Goal: Information Seeking & Learning: Find contact information

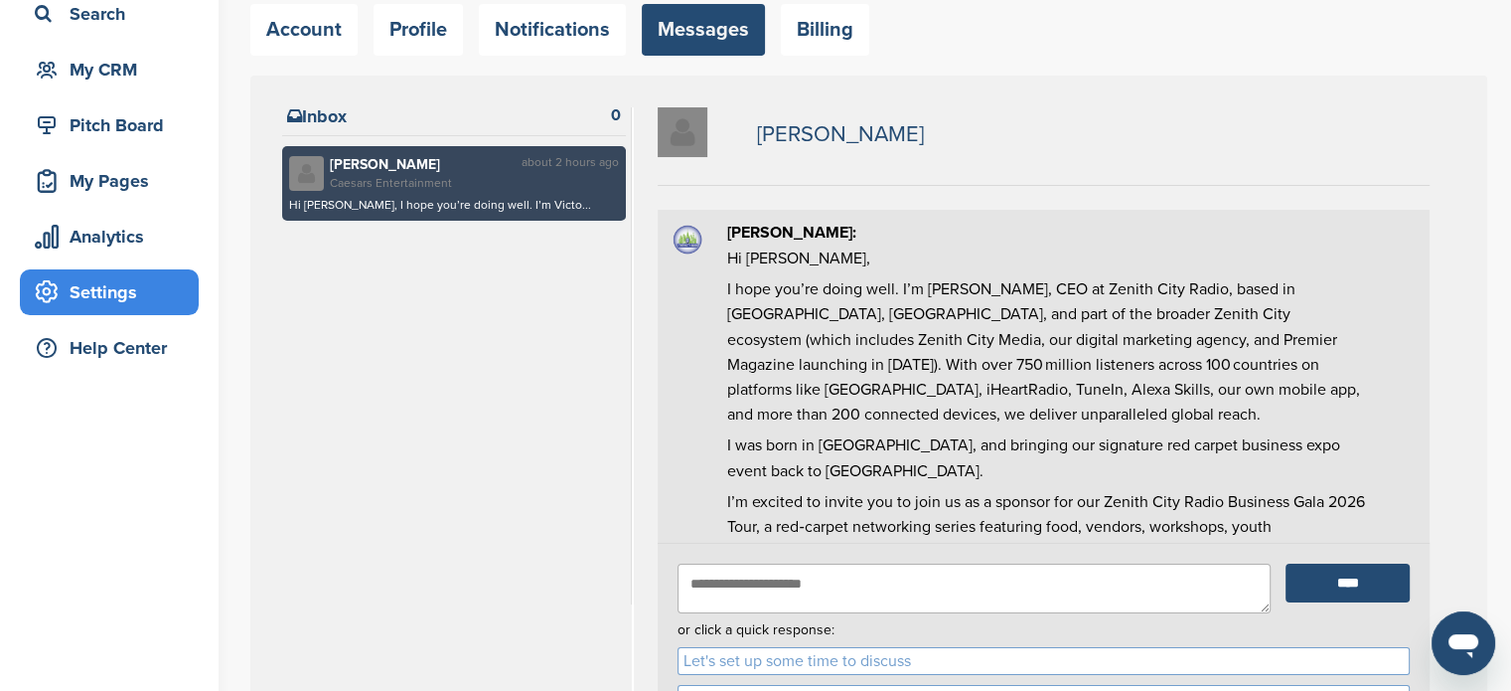
scroll to position [137, 0]
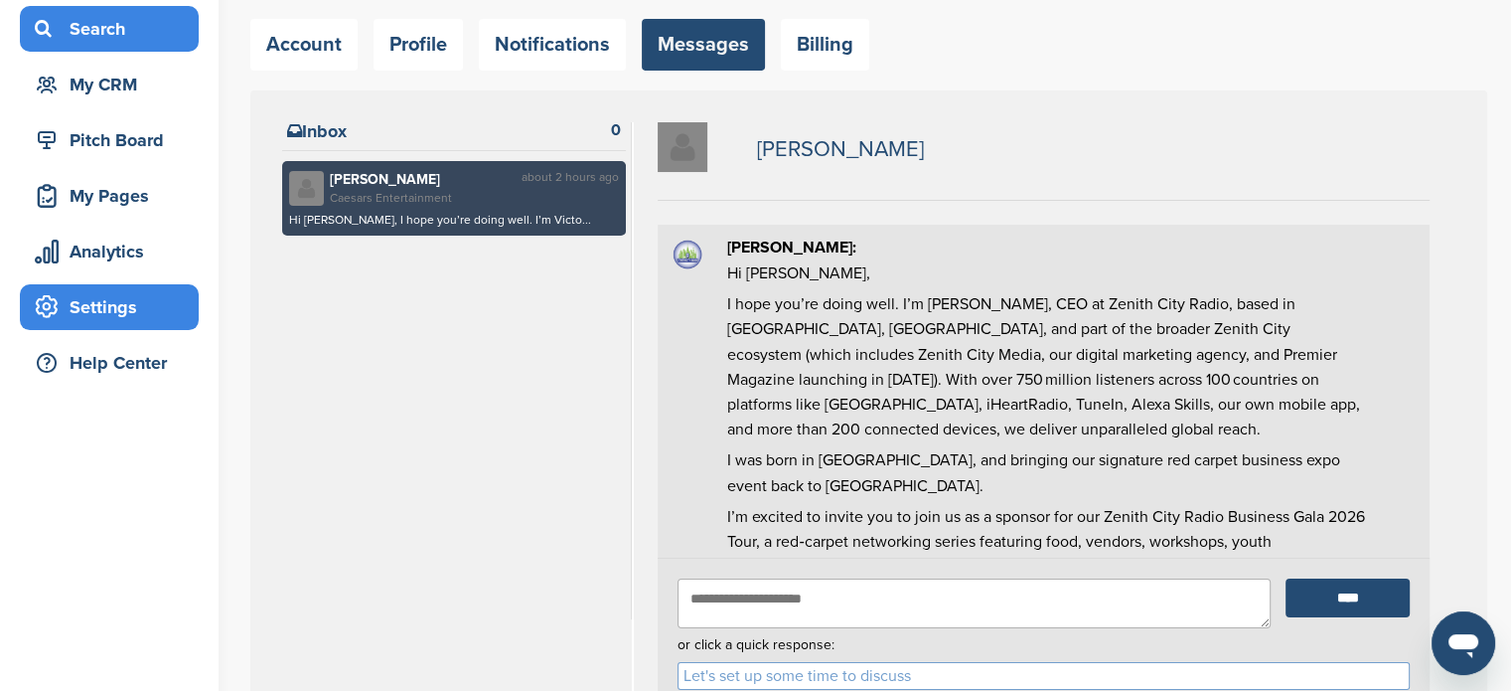
click at [110, 35] on div "Search" at bounding box center [114, 29] width 169 height 36
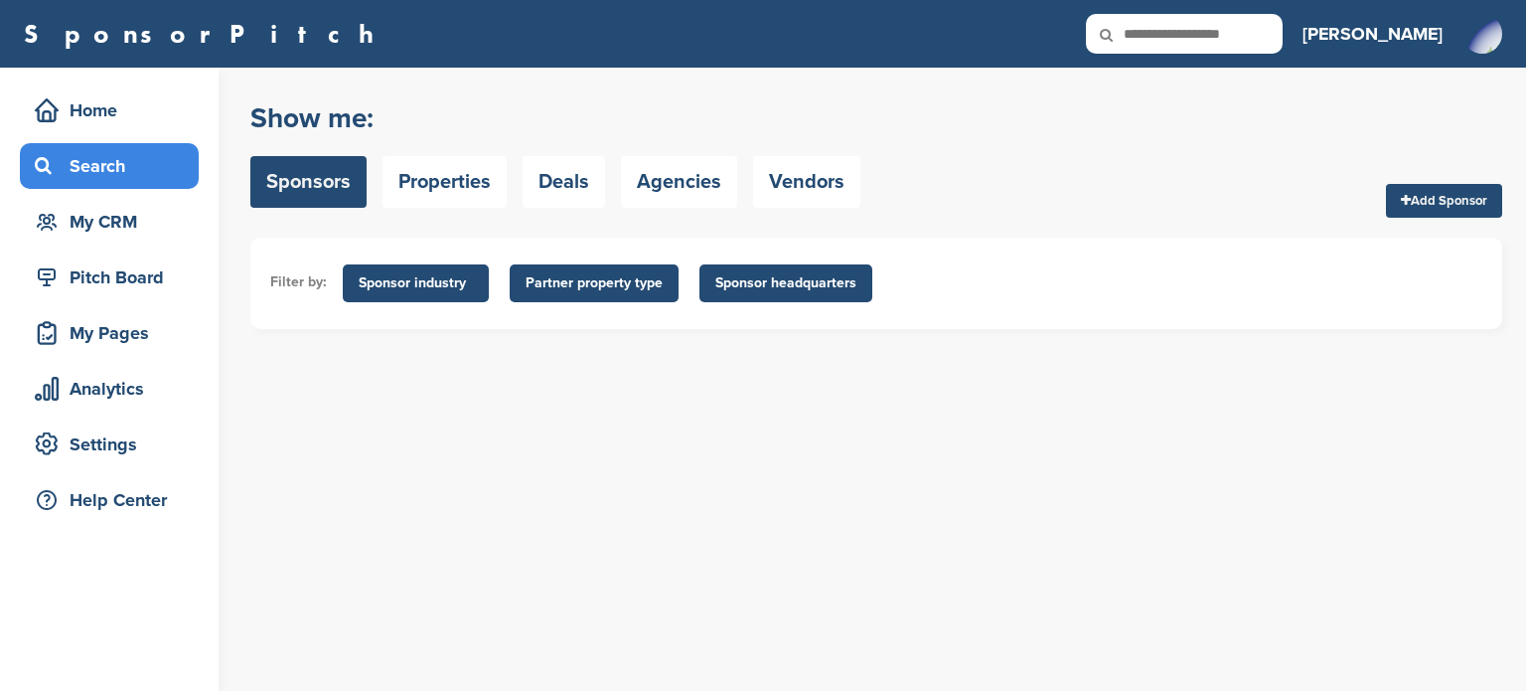
click at [139, 164] on div "Search" at bounding box center [114, 166] width 169 height 36
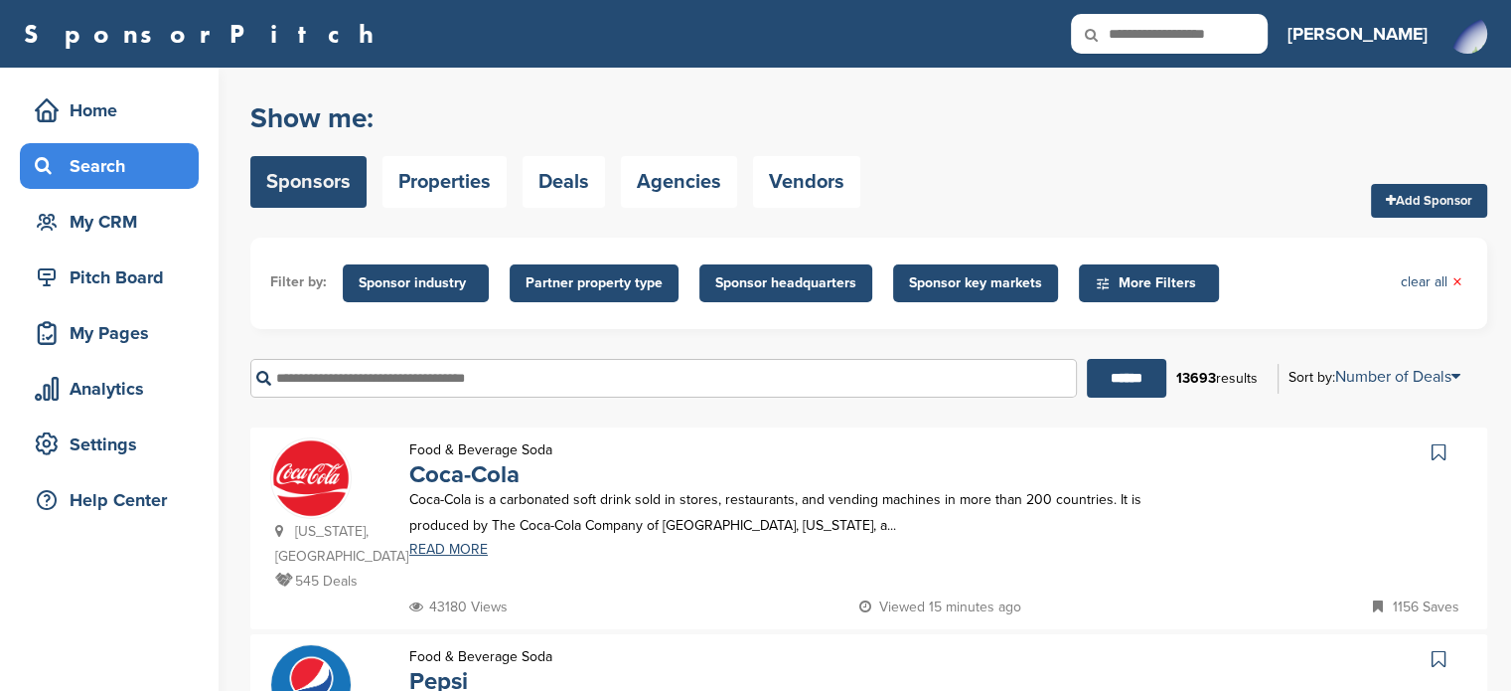
click at [575, 377] on input "text" at bounding box center [663, 378] width 827 height 39
click at [1087, 359] on input "******" at bounding box center [1126, 378] width 79 height 39
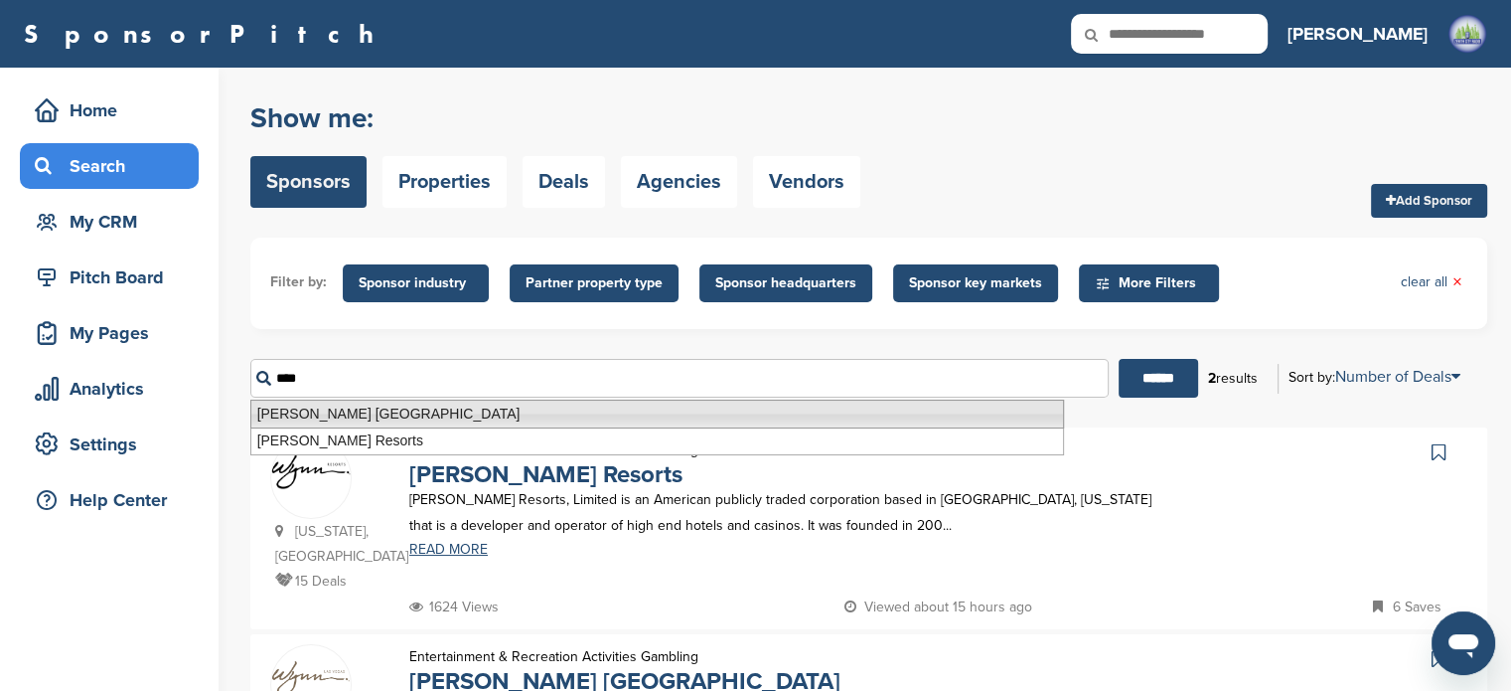
click at [387, 412] on li "[PERSON_NAME] [GEOGRAPHIC_DATA]" at bounding box center [657, 413] width 814 height 29
type input "**********"
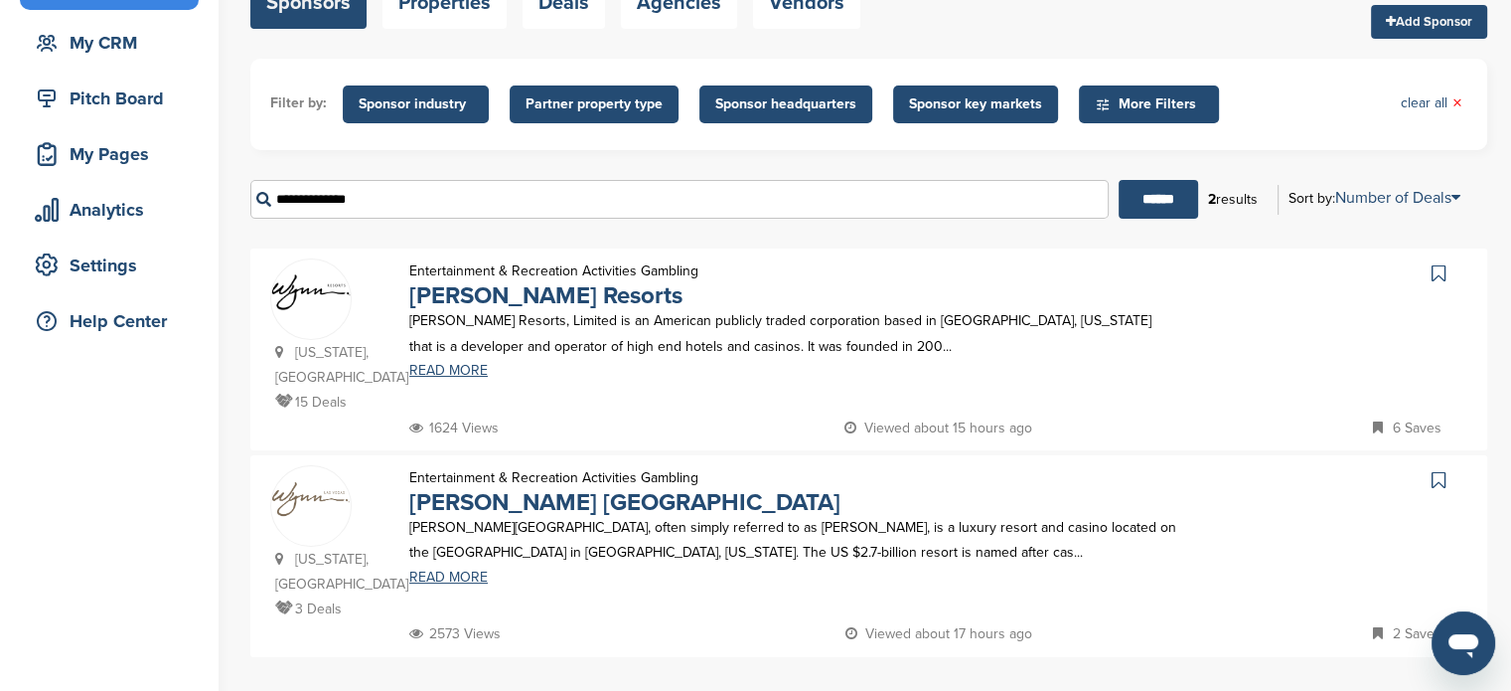
scroll to position [203, 0]
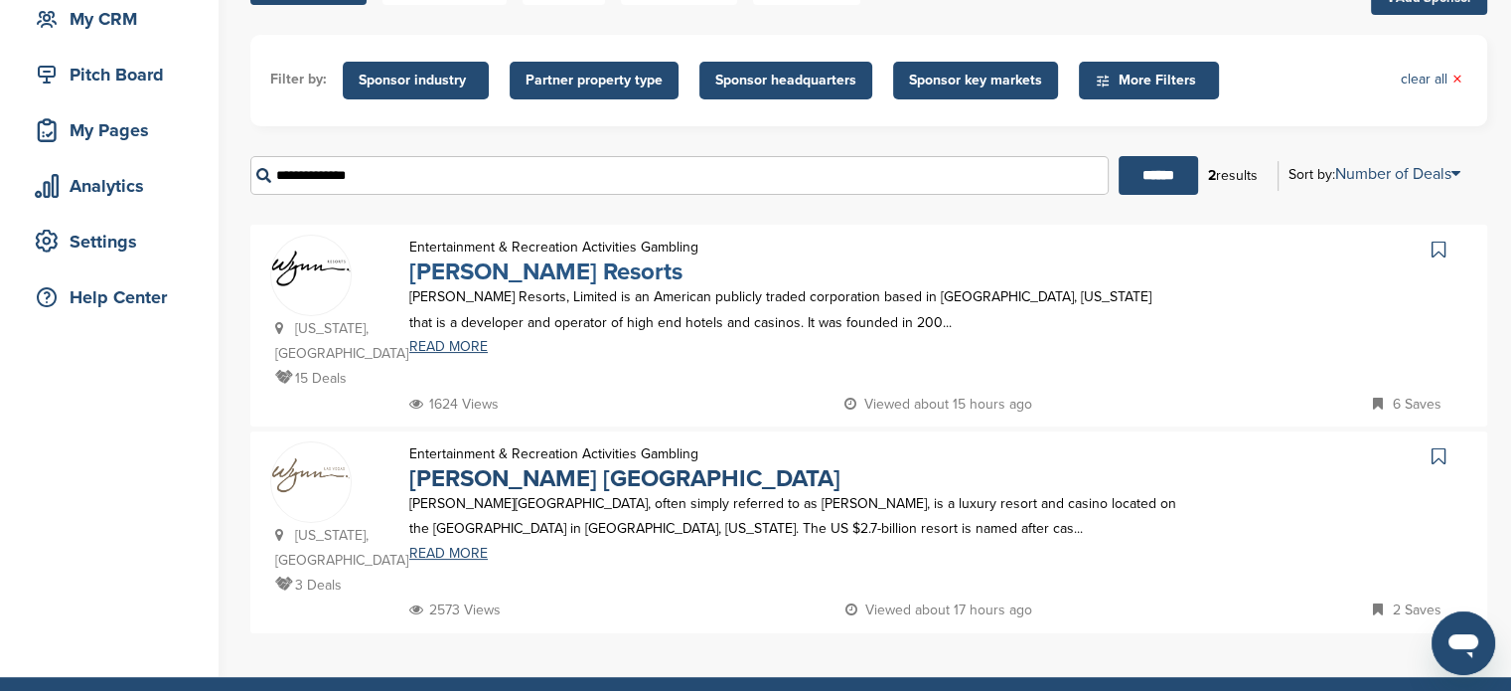
click at [504, 264] on link "Wynn Resorts" at bounding box center [545, 271] width 273 height 29
click at [515, 464] on link "Wynn Las Vegas" at bounding box center [624, 478] width 431 height 29
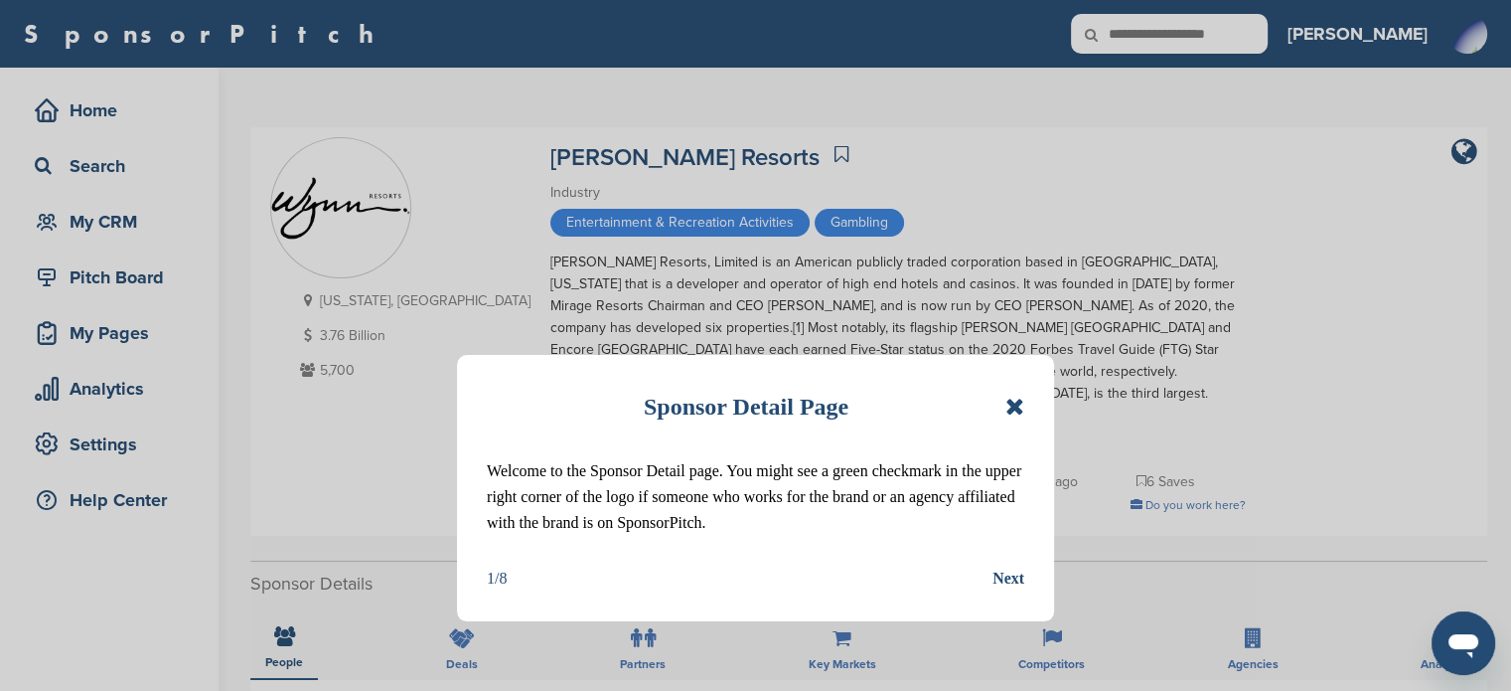
click at [1023, 389] on div "Sponsor Detail Page" at bounding box center [756, 407] width 538 height 44
click at [1017, 403] on icon at bounding box center [1015, 406] width 19 height 24
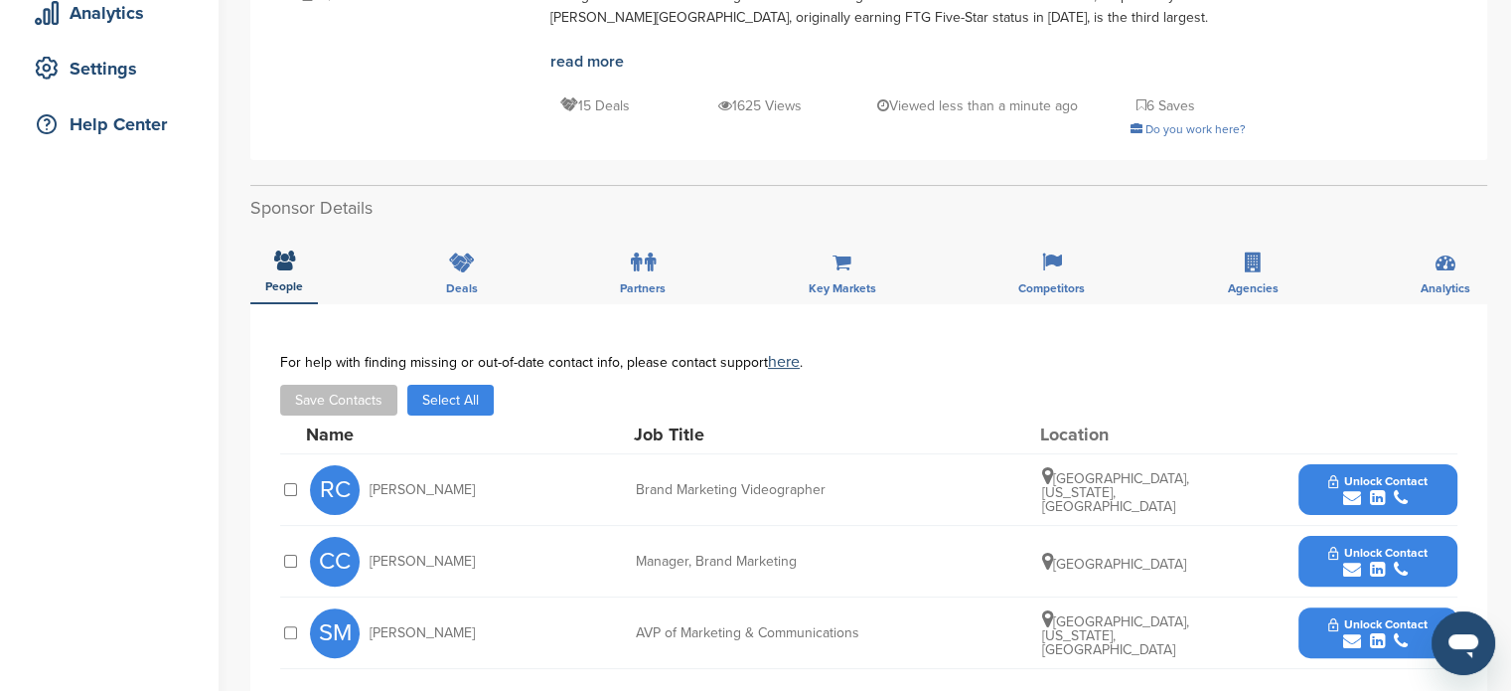
scroll to position [446, 0]
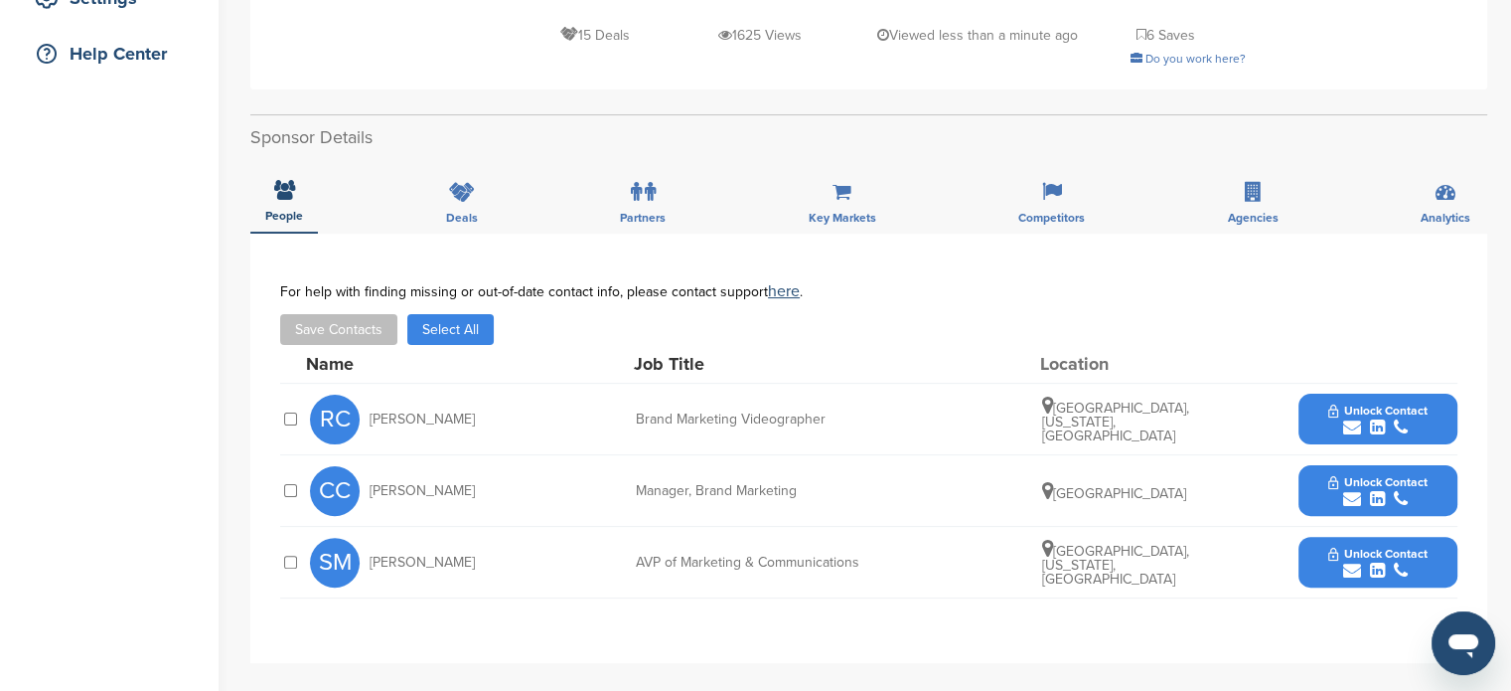
click at [1380, 490] on icon "submit" at bounding box center [1377, 499] width 15 height 18
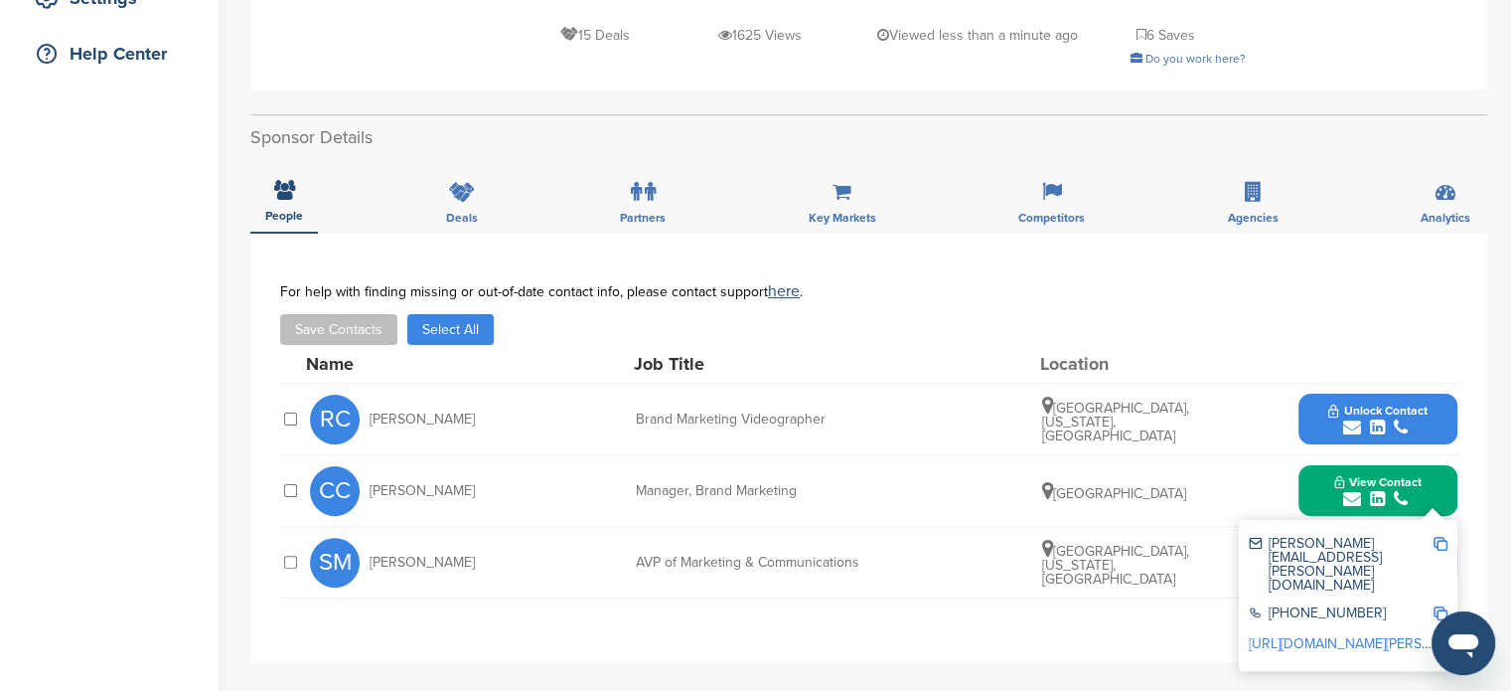
click at [1269, 455] on div "CC Cecilia Chan Manager, Brand Marketing Macau View Contact cecilia.chan@wynnre…" at bounding box center [884, 490] width 1148 height 71
click at [1475, 399] on div "**********" at bounding box center [868, 448] width 1237 height 429
click at [1327, 461] on button "View Contact" at bounding box center [1378, 491] width 135 height 60
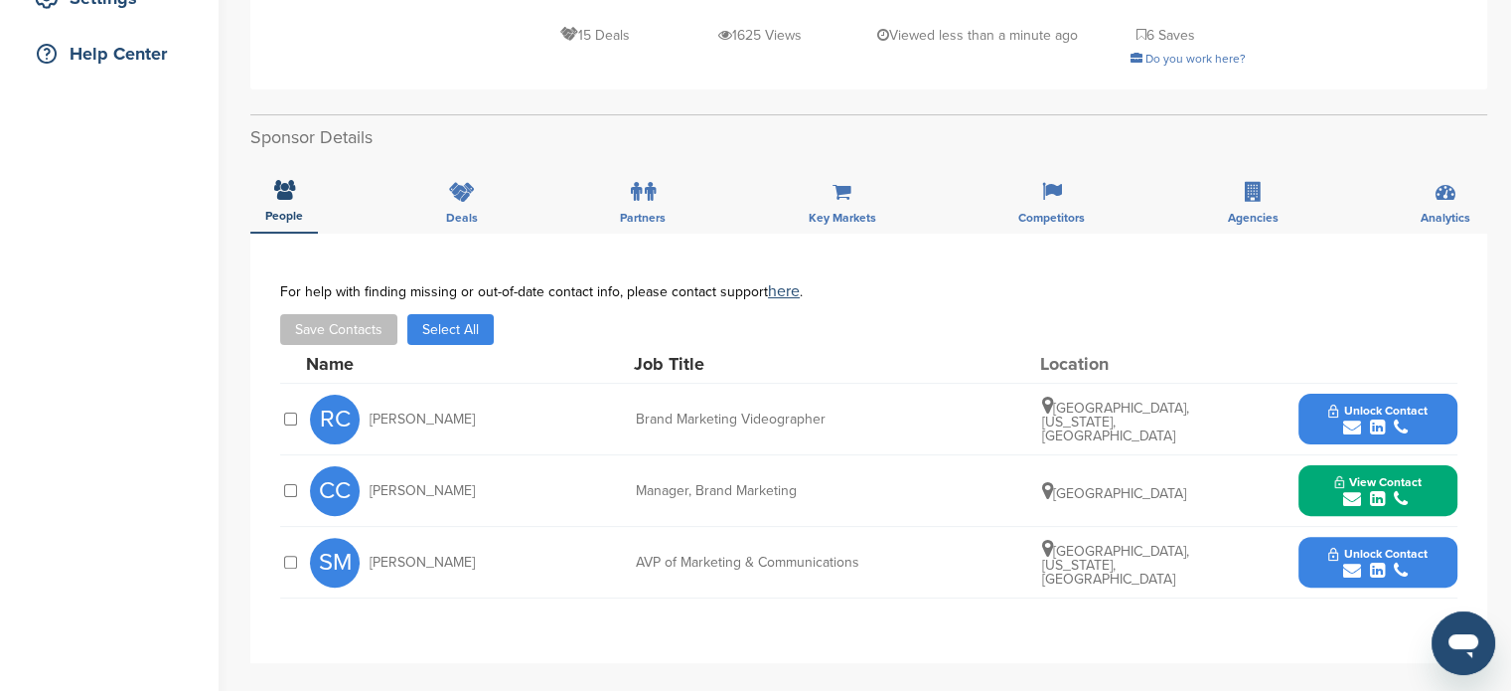
click at [1343, 533] on button "Unlock Contact" at bounding box center [1378, 563] width 146 height 60
click at [1343, 546] on span "Unlock Contact" at bounding box center [1377, 553] width 98 height 14
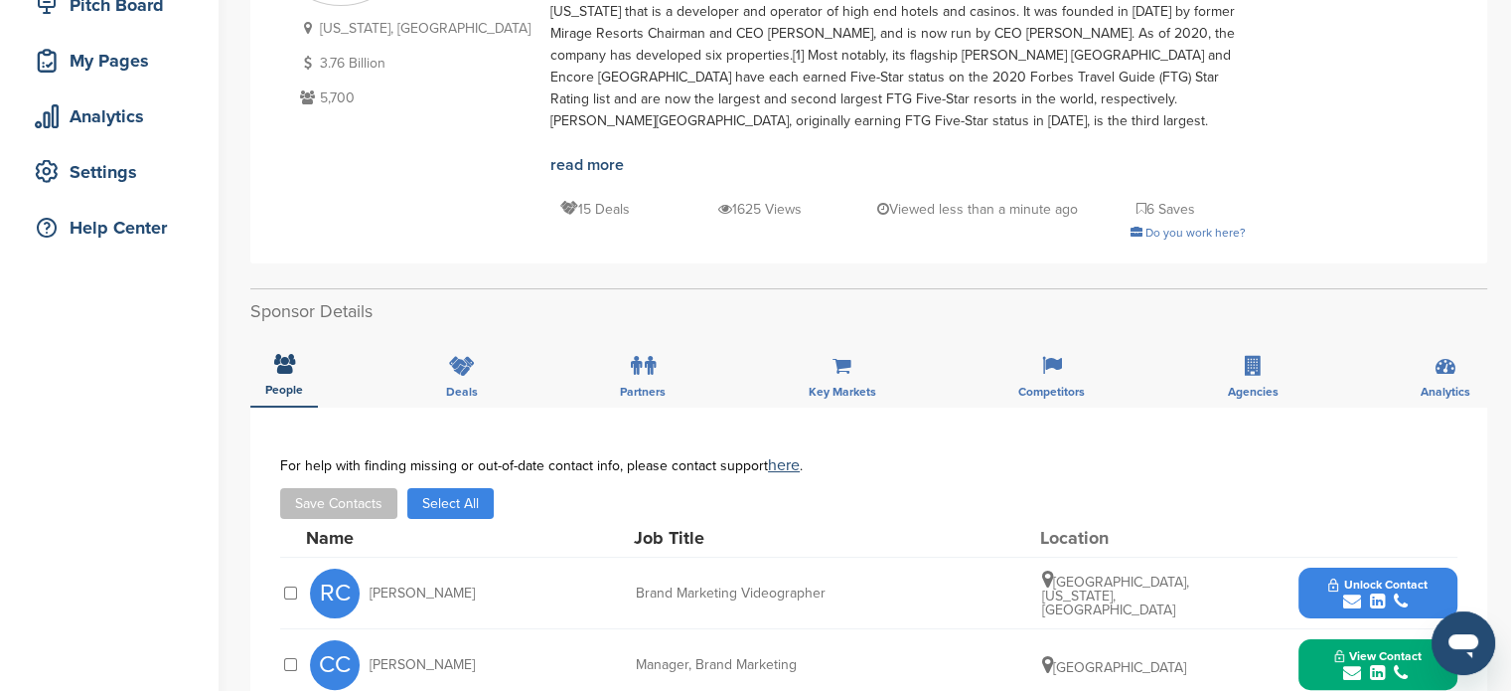
scroll to position [0, 0]
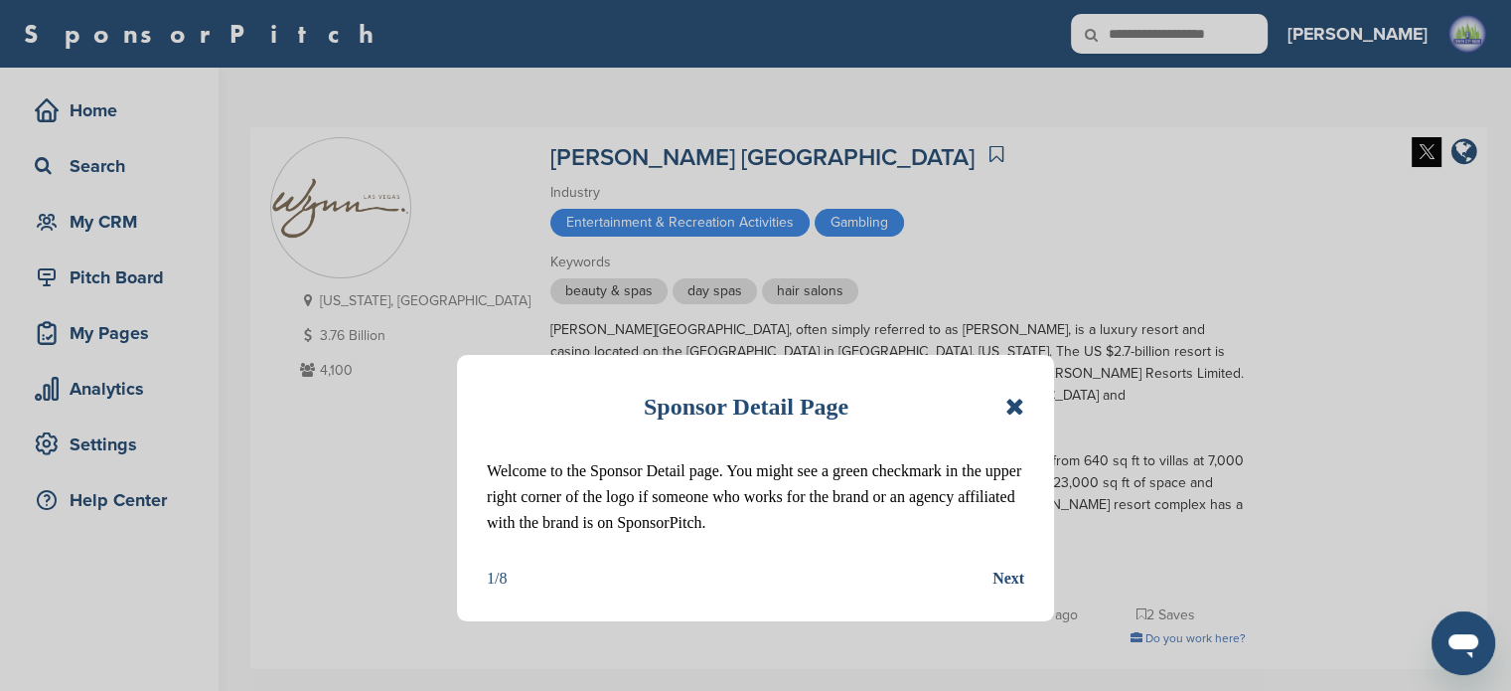
click at [1013, 404] on icon at bounding box center [1015, 406] width 19 height 24
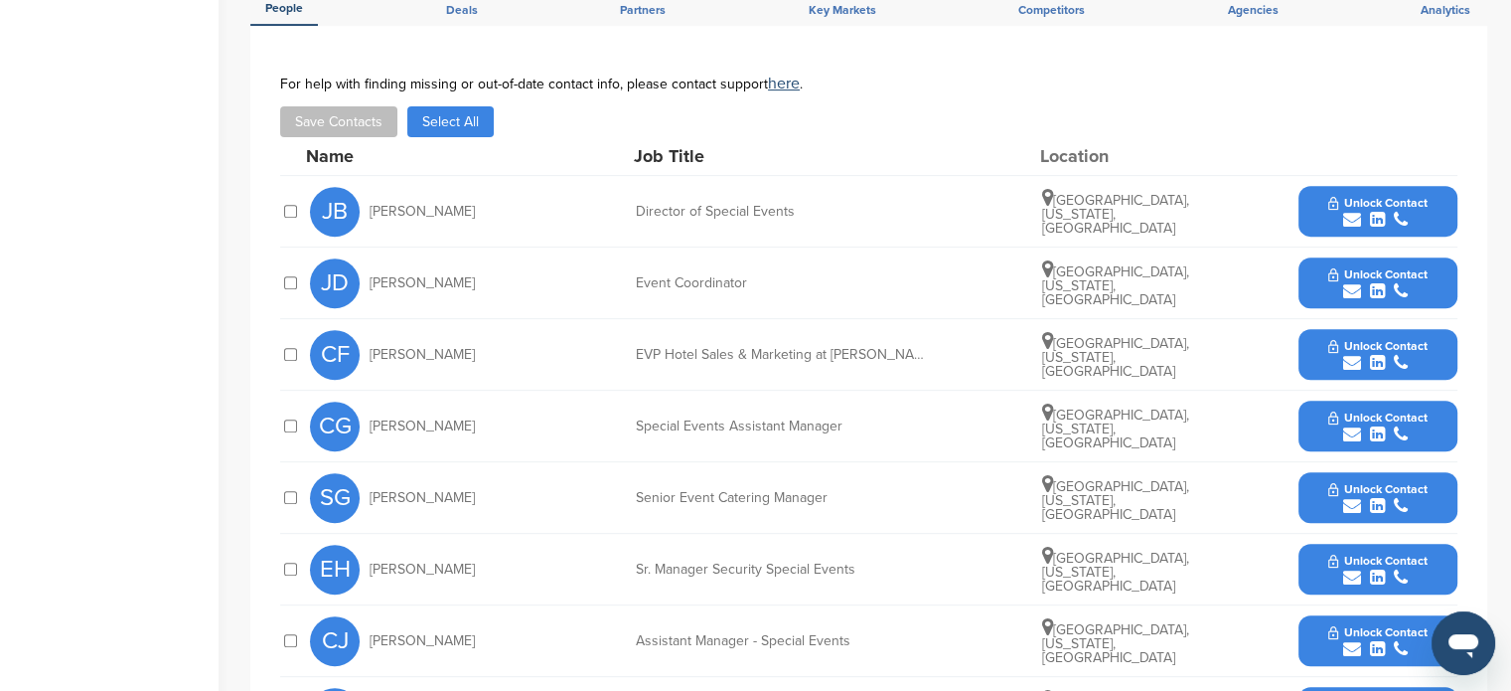
scroll to position [834, 0]
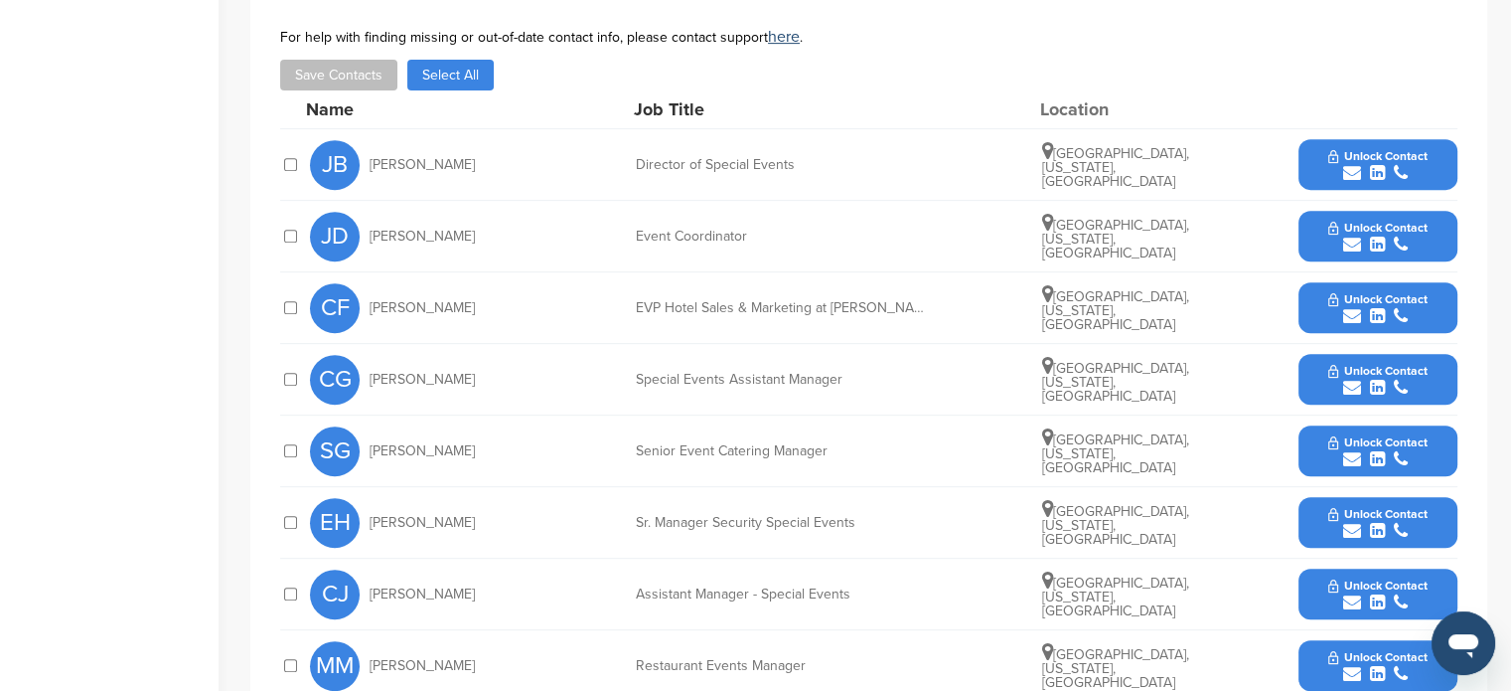
click at [1345, 164] on icon "submit" at bounding box center [1352, 173] width 18 height 18
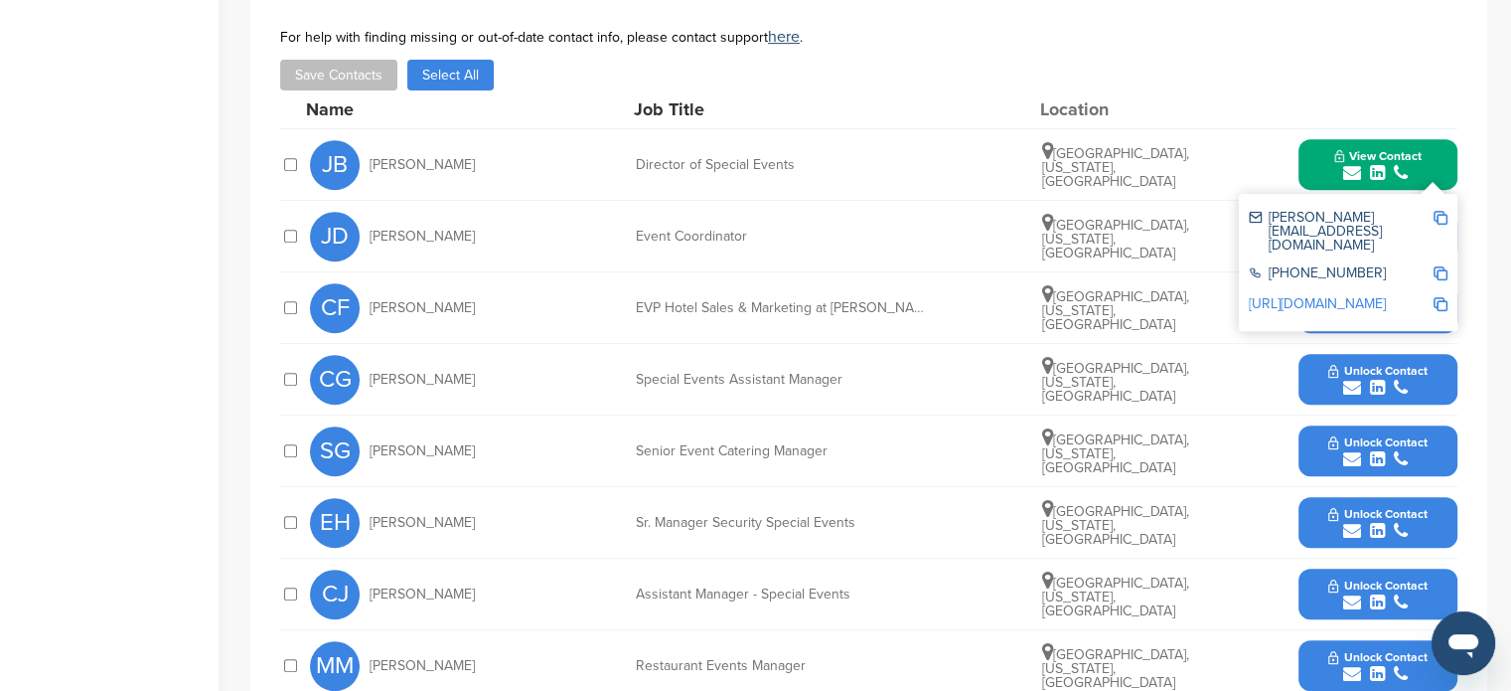
click at [1292, 29] on div "For help with finding missing or out-of-date contact info, please contact suppo…" at bounding box center [868, 37] width 1177 height 16
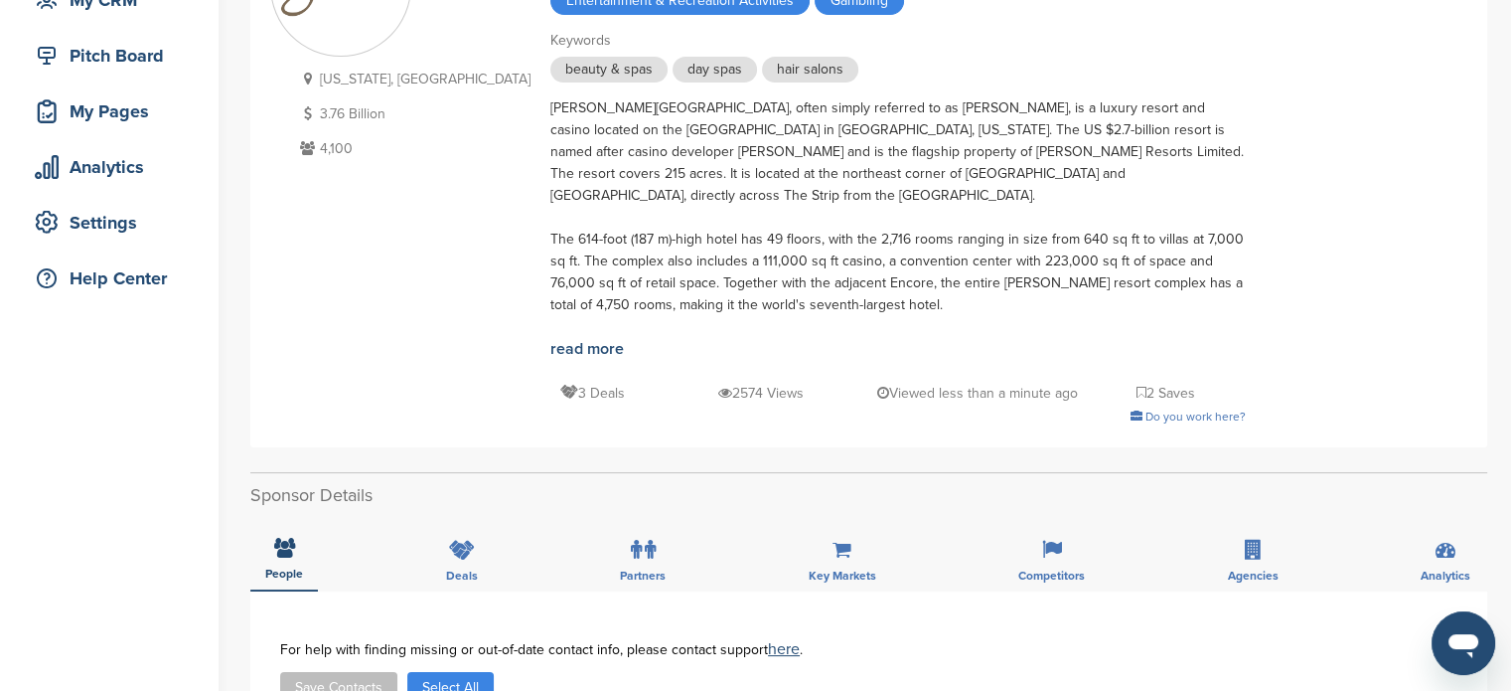
scroll to position [0, 0]
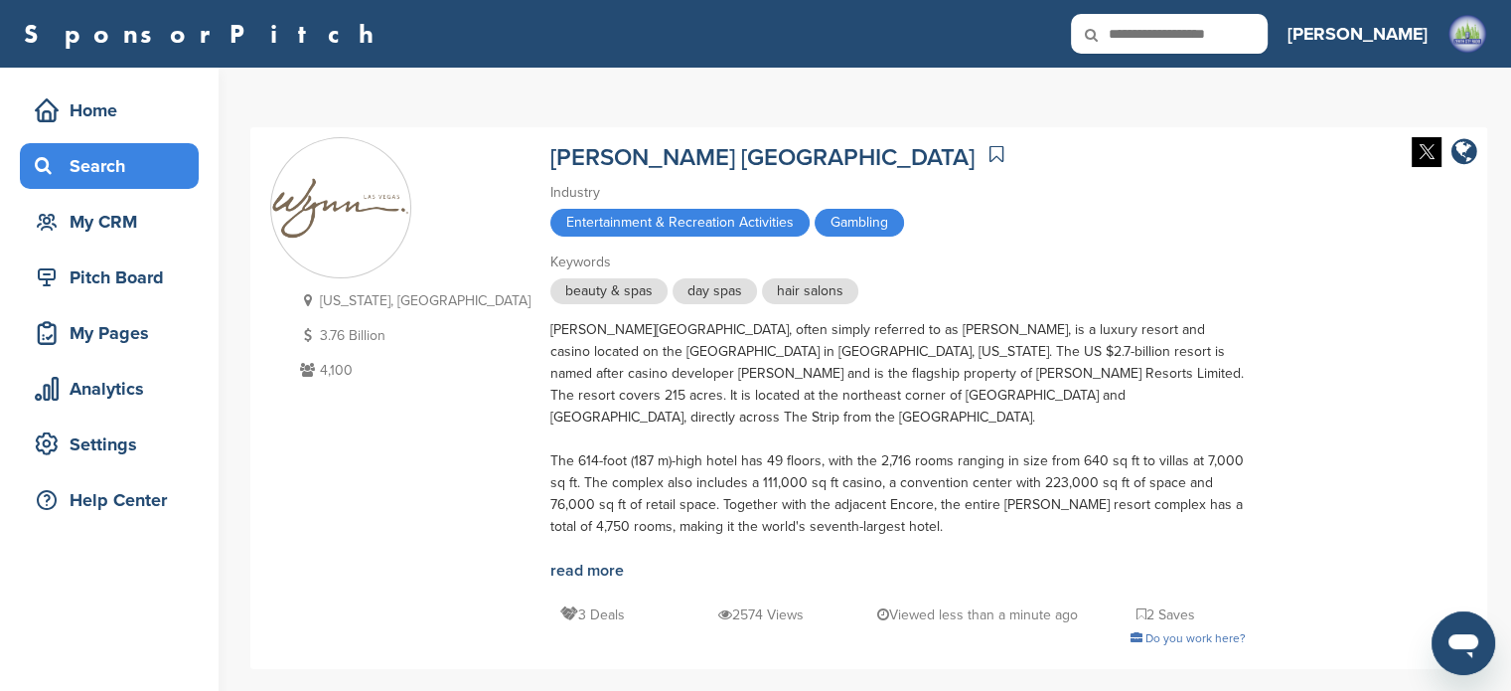
click at [117, 162] on div "Search" at bounding box center [114, 166] width 169 height 36
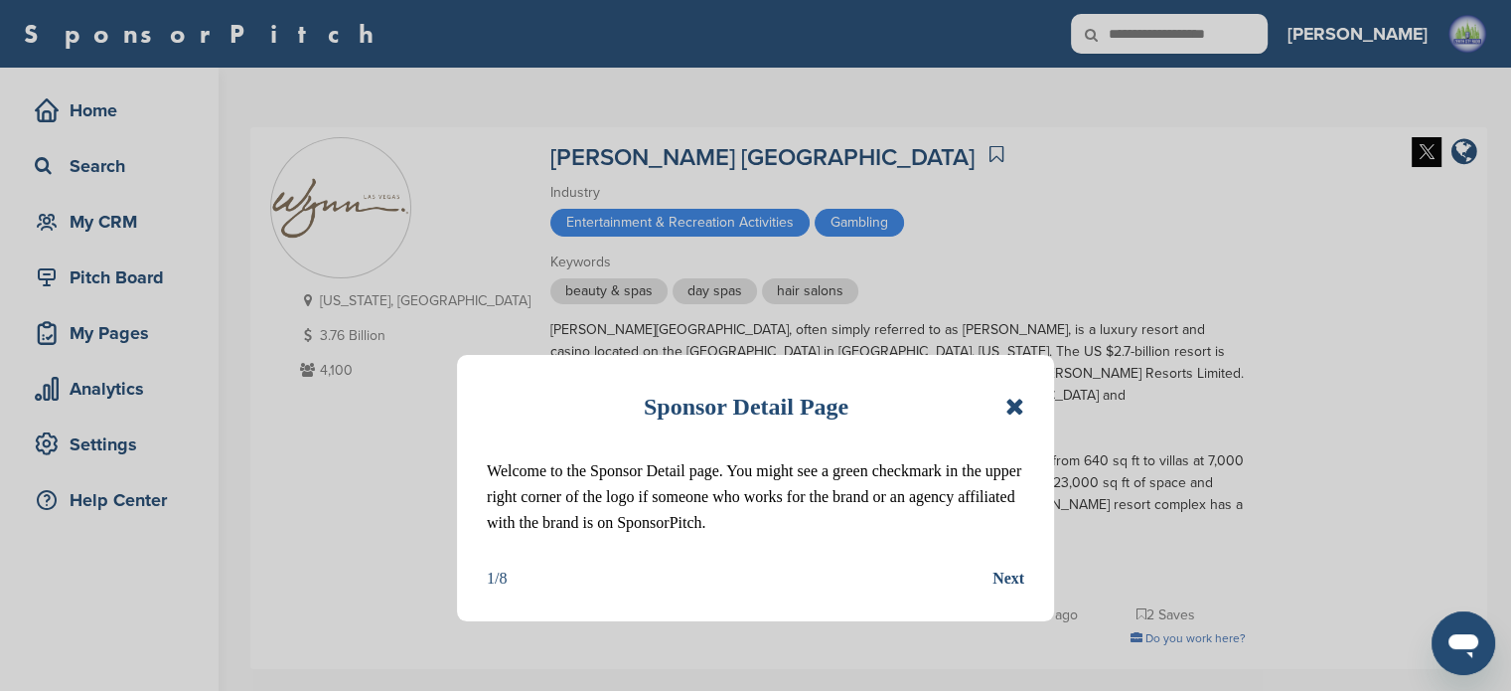
click at [1011, 400] on icon at bounding box center [1015, 406] width 19 height 24
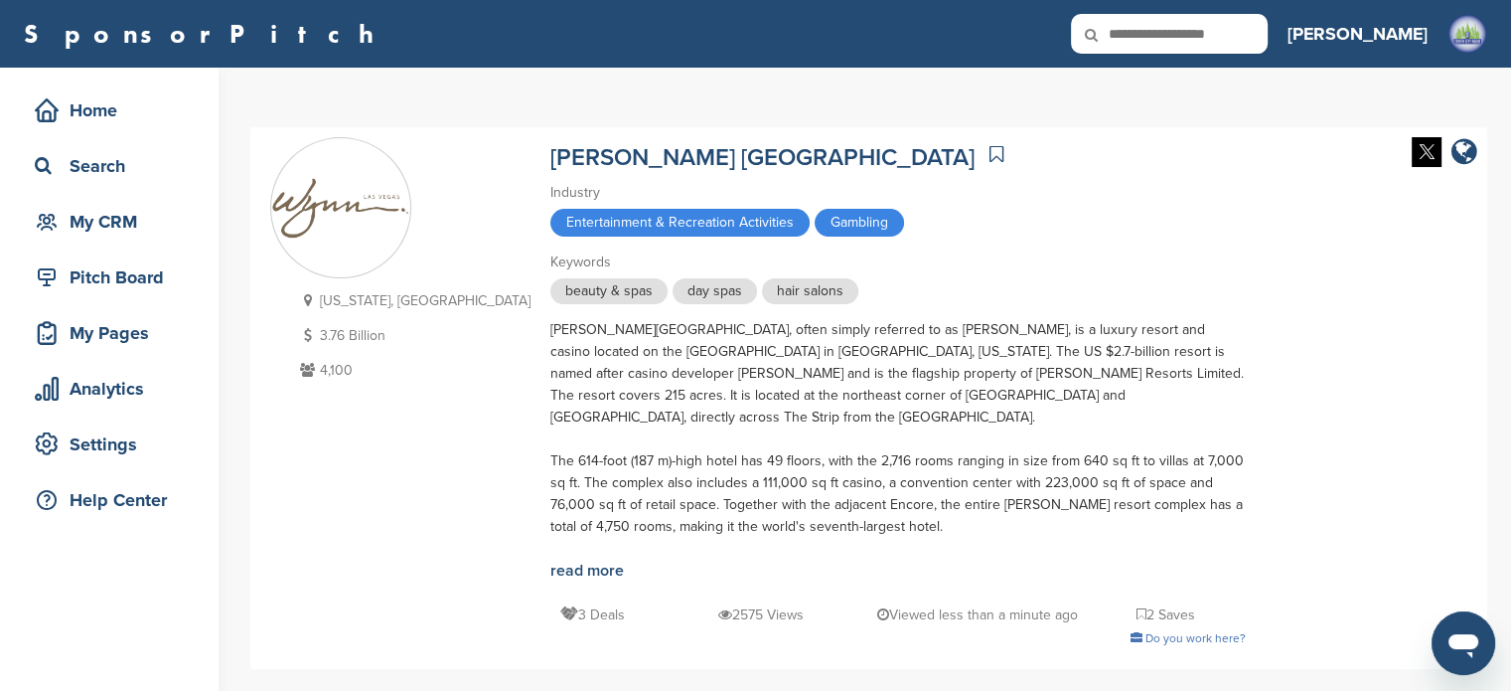
click at [990, 152] on icon at bounding box center [997, 154] width 14 height 20
click at [82, 166] on div "Search" at bounding box center [114, 166] width 169 height 36
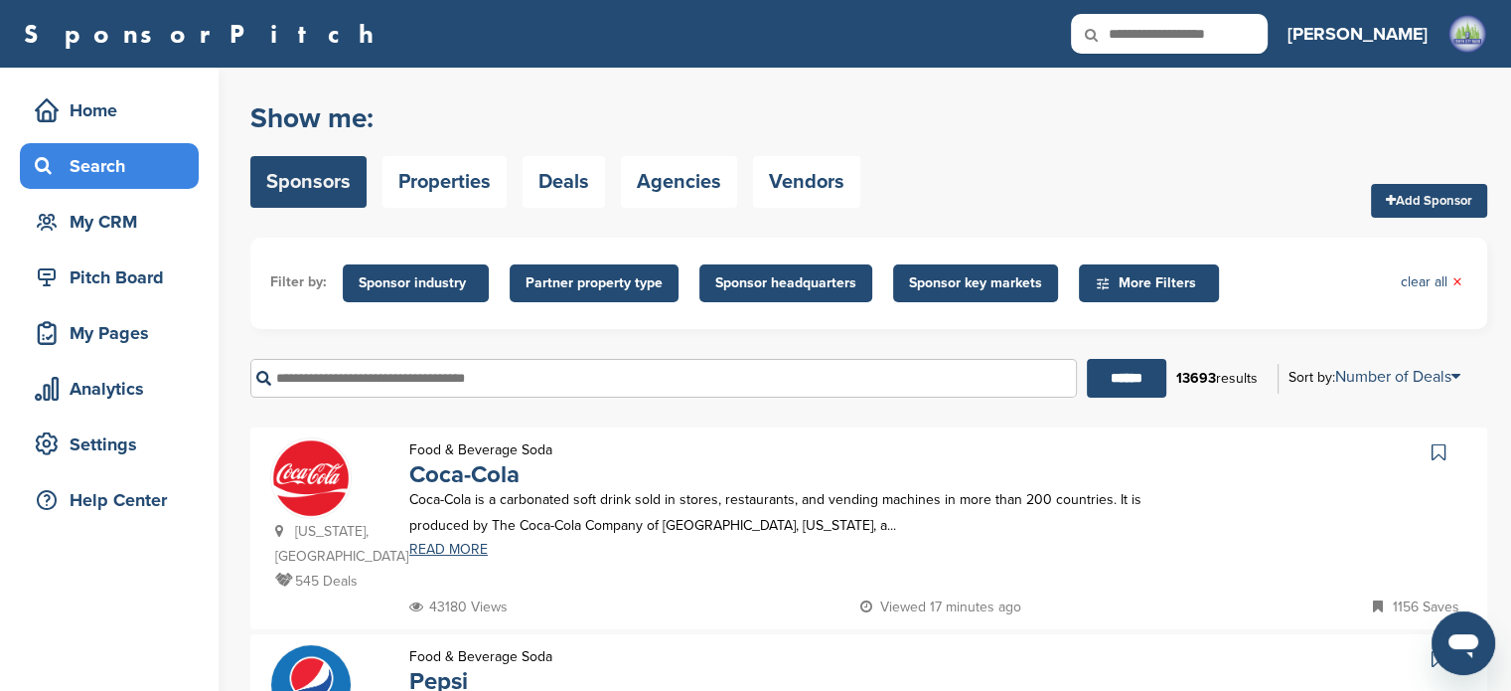
click at [458, 389] on input "text" at bounding box center [663, 378] width 827 height 39
click at [1087, 359] on input "******" at bounding box center [1126, 378] width 79 height 39
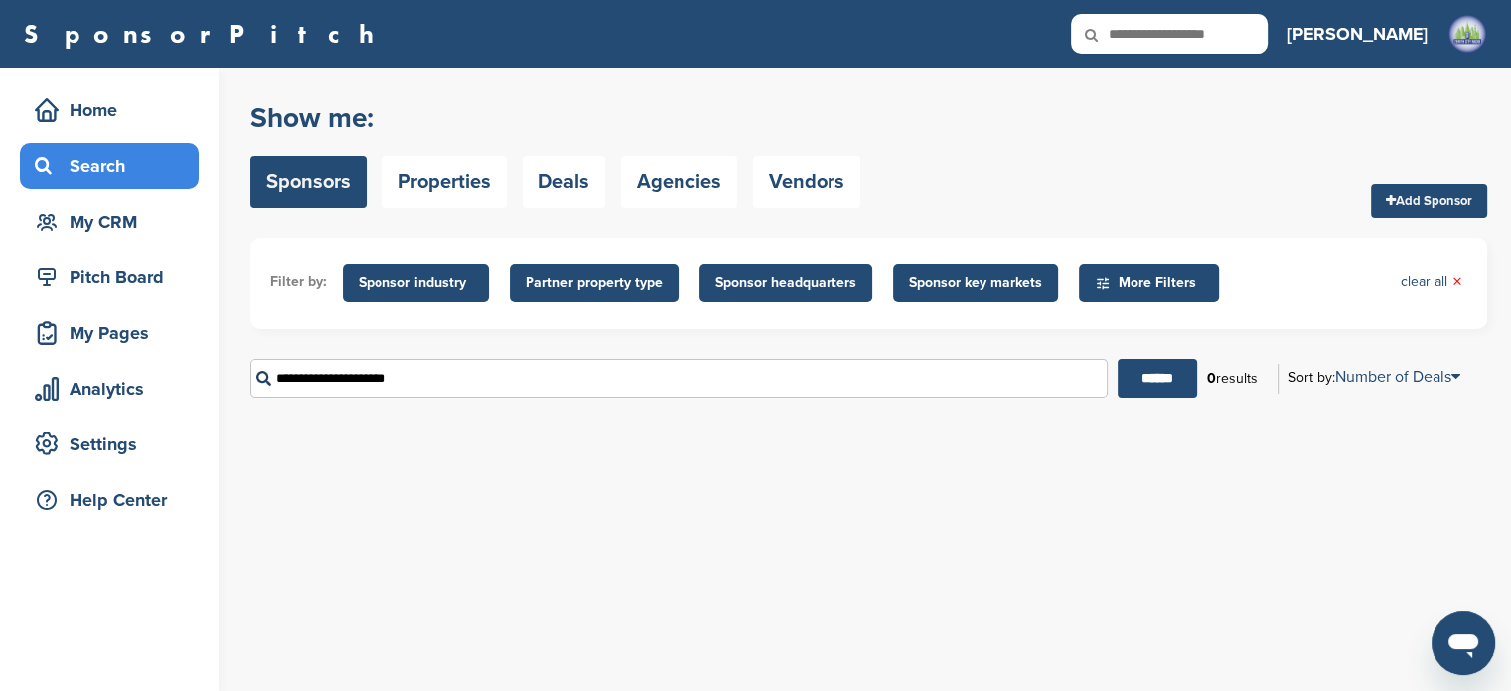
drag, startPoint x: 492, startPoint y: 387, endPoint x: 328, endPoint y: 384, distance: 164.0
click at [328, 385] on input "**********" at bounding box center [678, 378] width 857 height 39
click at [1118, 359] on input "******" at bounding box center [1157, 378] width 79 height 39
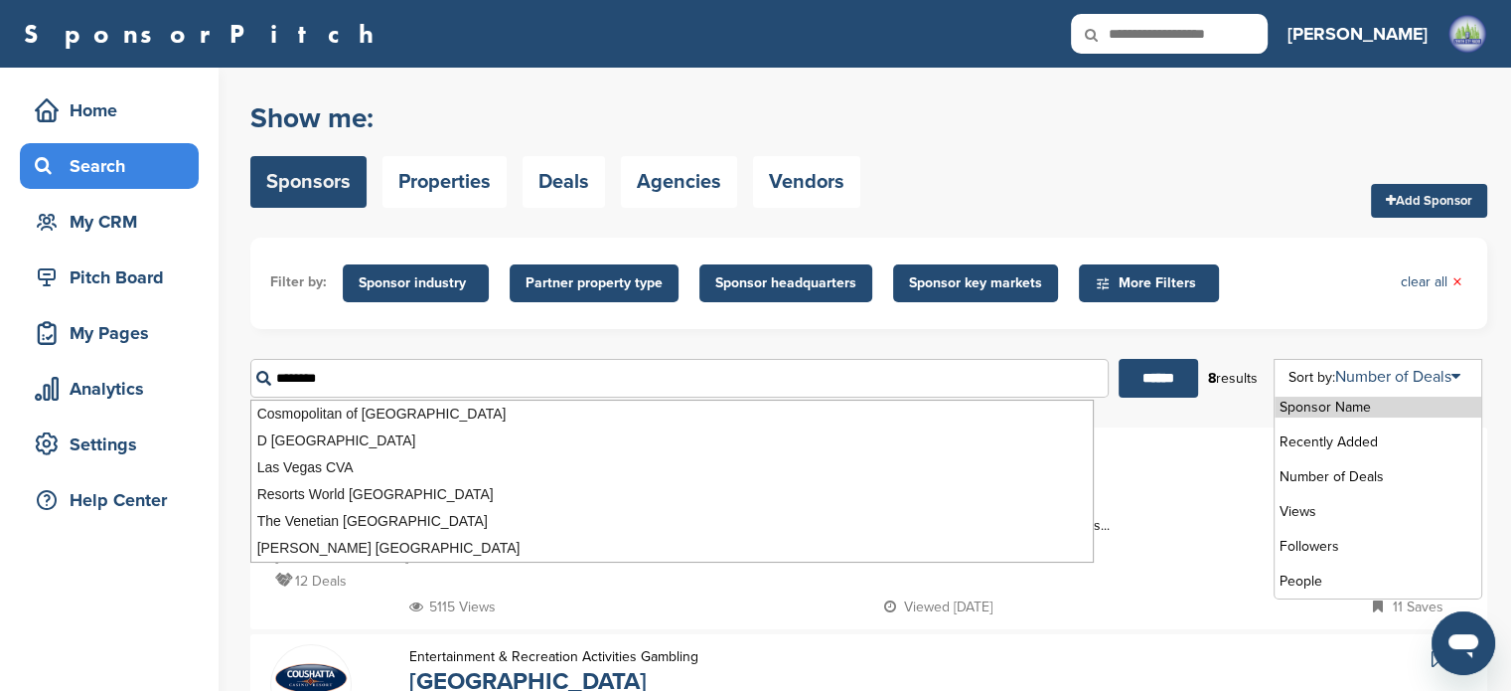
click at [1373, 405] on li "Sponsor Name" at bounding box center [1378, 406] width 207 height 21
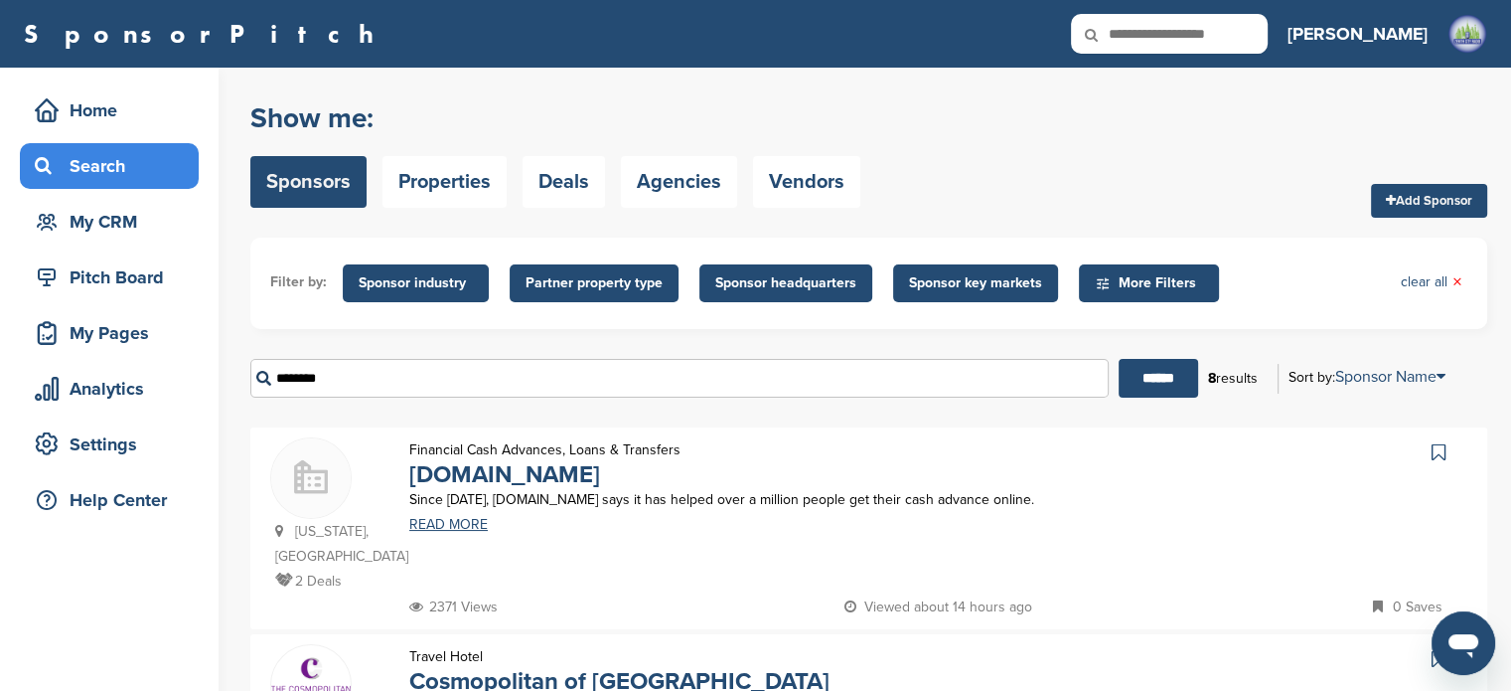
click at [759, 377] on input "********" at bounding box center [679, 378] width 858 height 39
click at [1119, 359] on input "******" at bounding box center [1158, 378] width 79 height 39
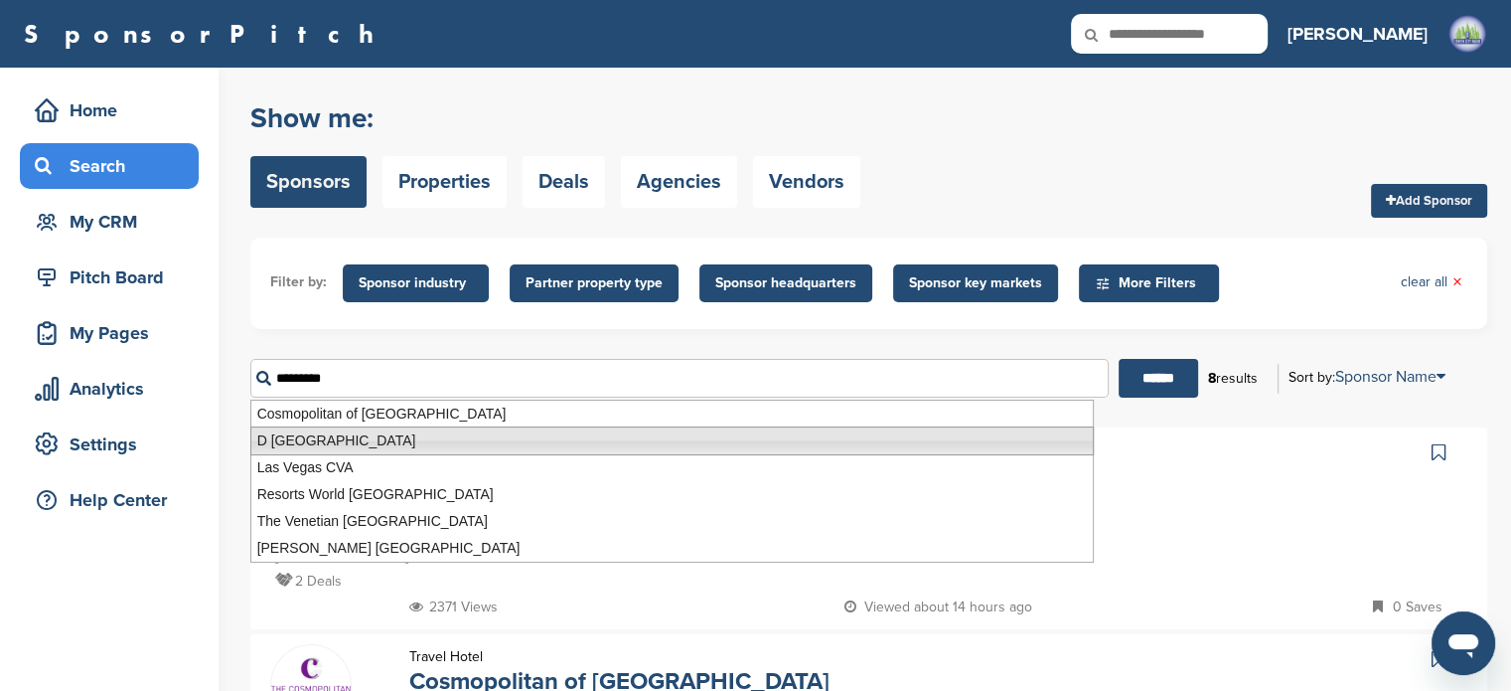
click at [390, 440] on li "D Las Vegas Casino Hotel" at bounding box center [672, 440] width 844 height 29
type input "**********"
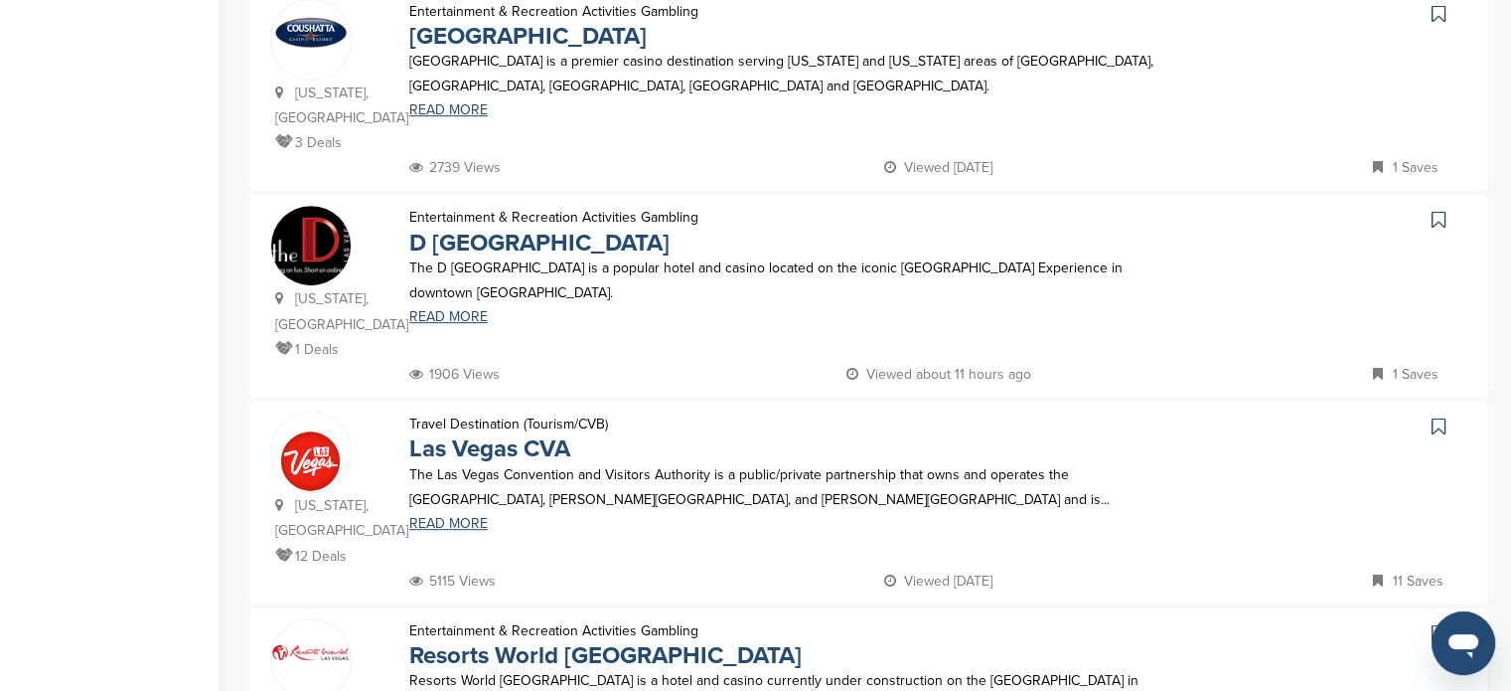
scroll to position [829, 0]
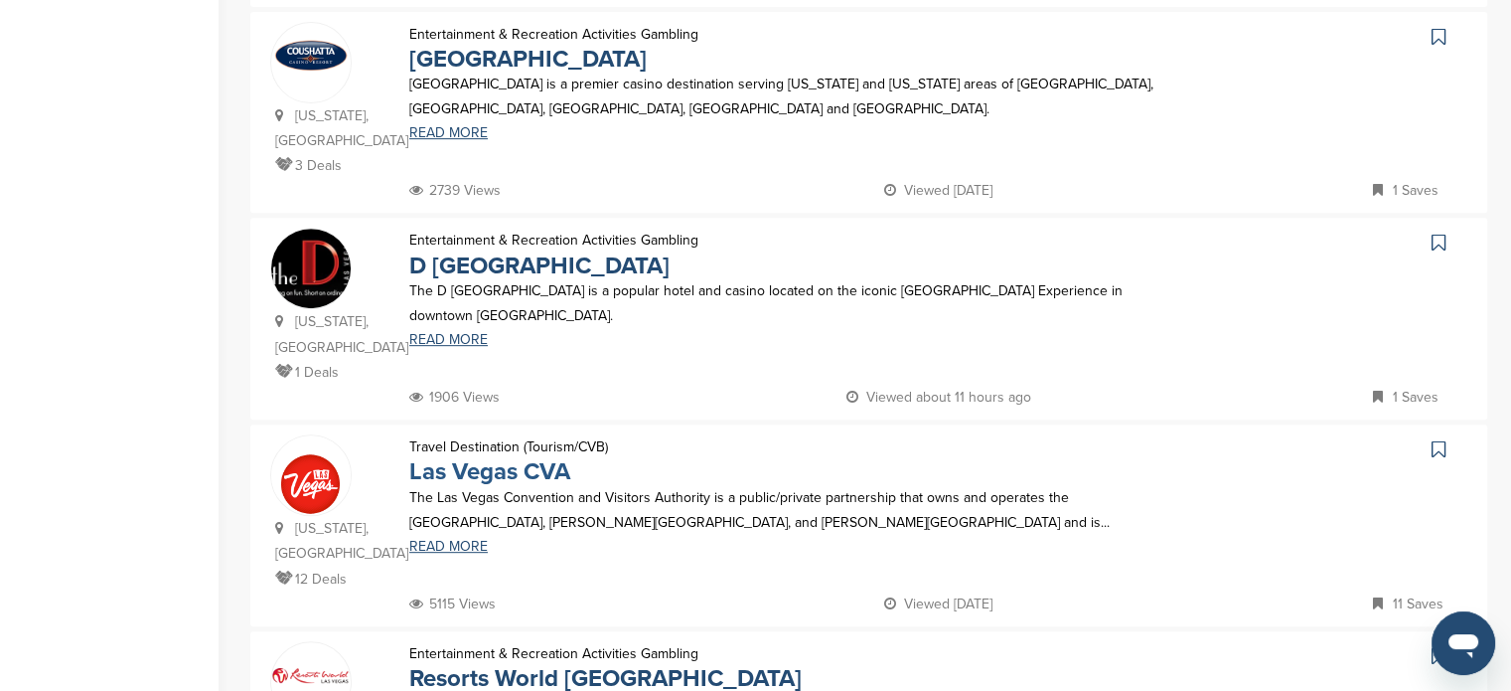
click at [498, 457] on link "Las Vegas CVA" at bounding box center [489, 471] width 161 height 29
drag, startPoint x: 448, startPoint y: 464, endPoint x: 529, endPoint y: 454, distance: 81.1
click at [447, 540] on link "READ MORE" at bounding box center [793, 547] width 769 height 14
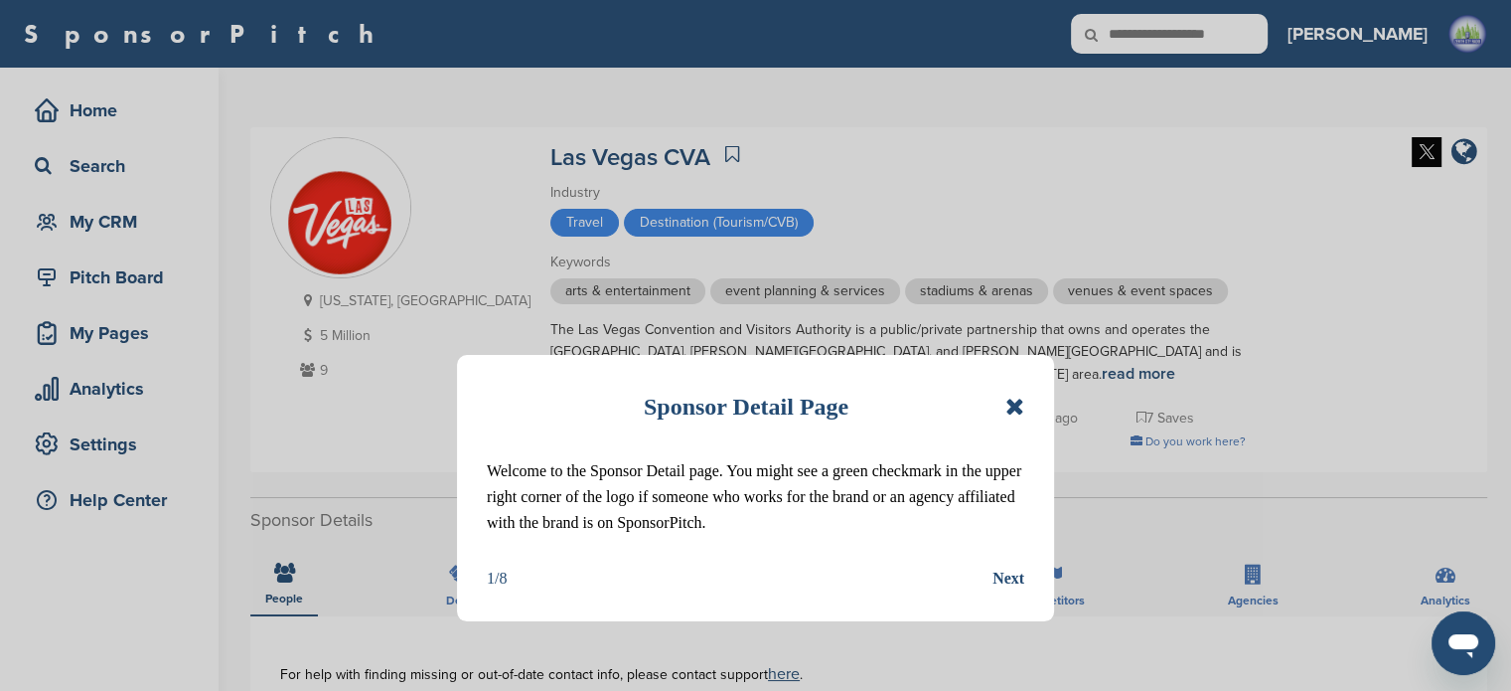
click at [1017, 404] on icon at bounding box center [1015, 406] width 19 height 24
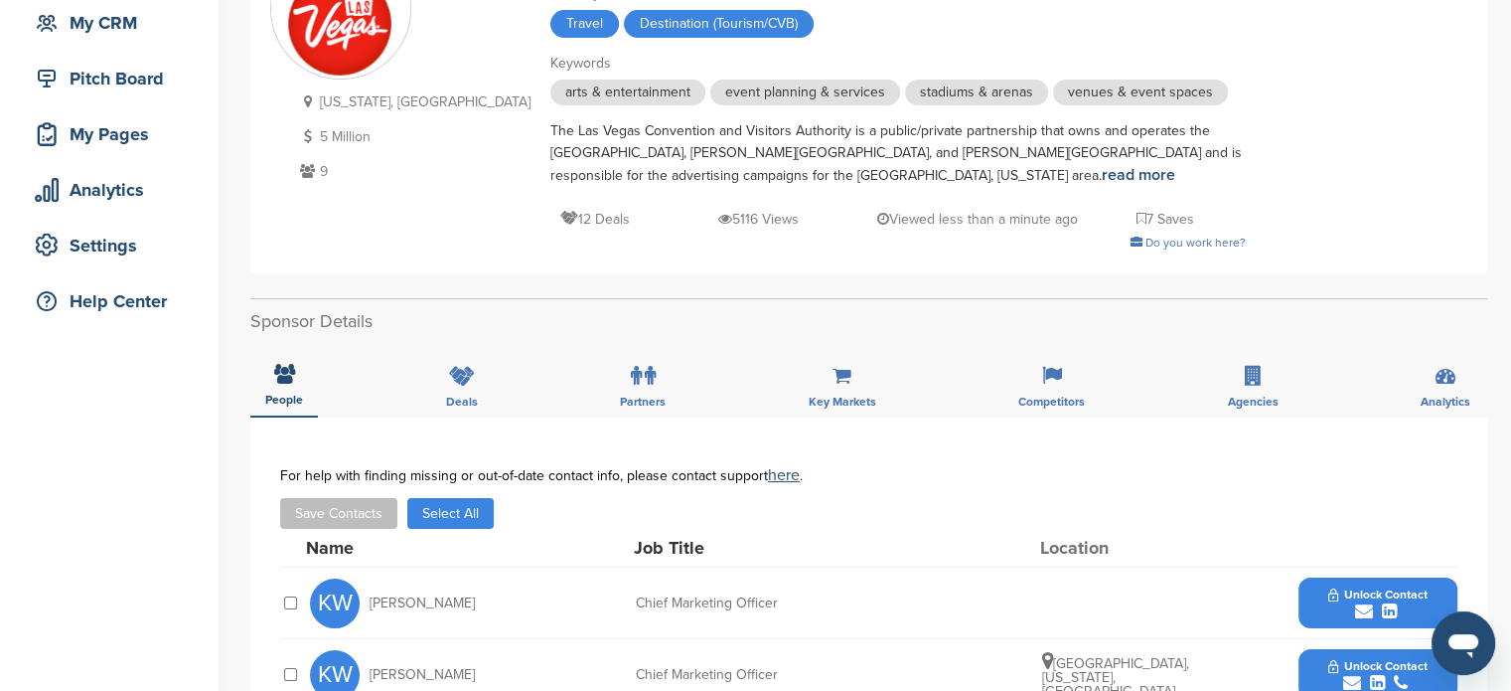
scroll to position [112, 0]
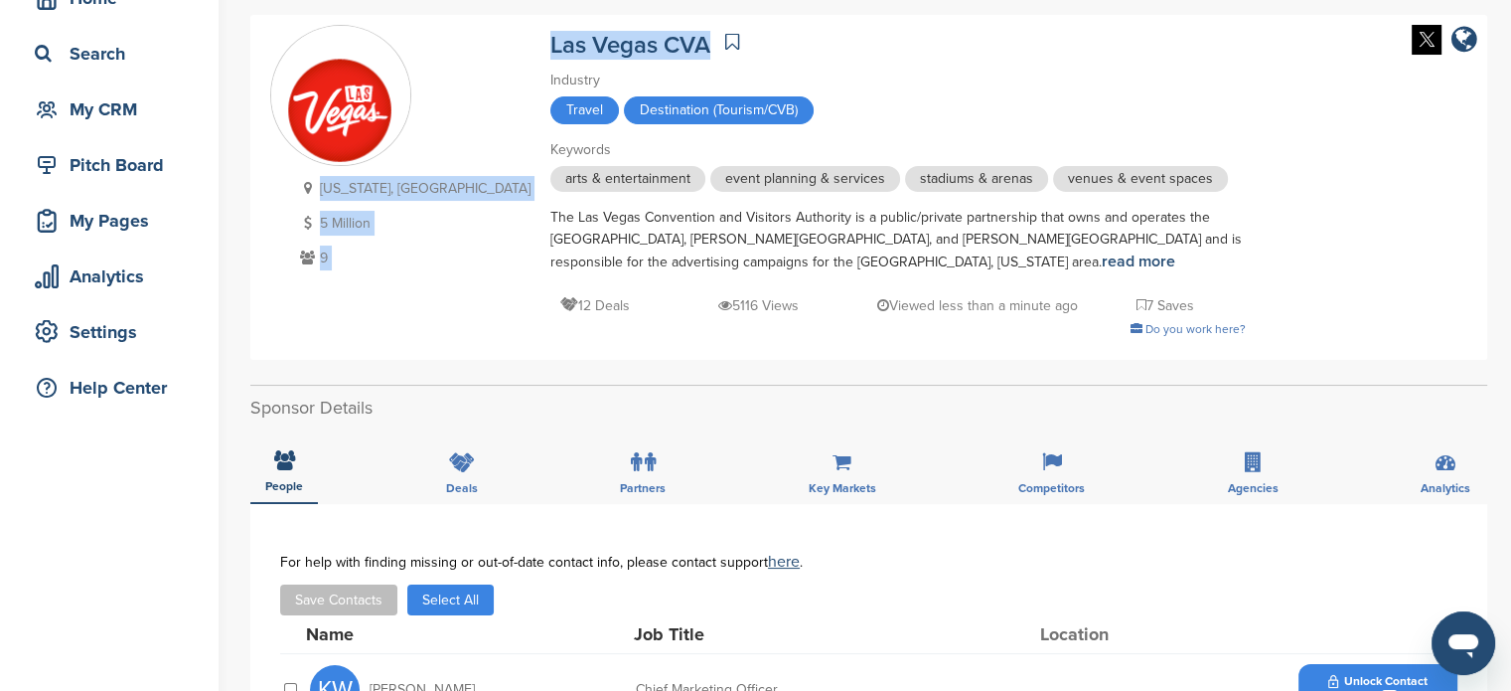
drag, startPoint x: 420, startPoint y: 46, endPoint x: 594, endPoint y: 51, distance: 174.0
click at [594, 51] on div "[US_STATE], [GEOGRAPHIC_DATA] 5 Million 9 Las Vegas CVA Industry Travel Destina…" at bounding box center [868, 187] width 1197 height 325
drag, startPoint x: 426, startPoint y: 35, endPoint x: 596, endPoint y: 44, distance: 170.1
click at [596, 44] on div "Nevada, USA 5 Million 9 Las Vegas CVA Industry Travel Destination (Tourism/CVB)…" at bounding box center [868, 187] width 1197 height 325
copy div "Las Vegas CVA"
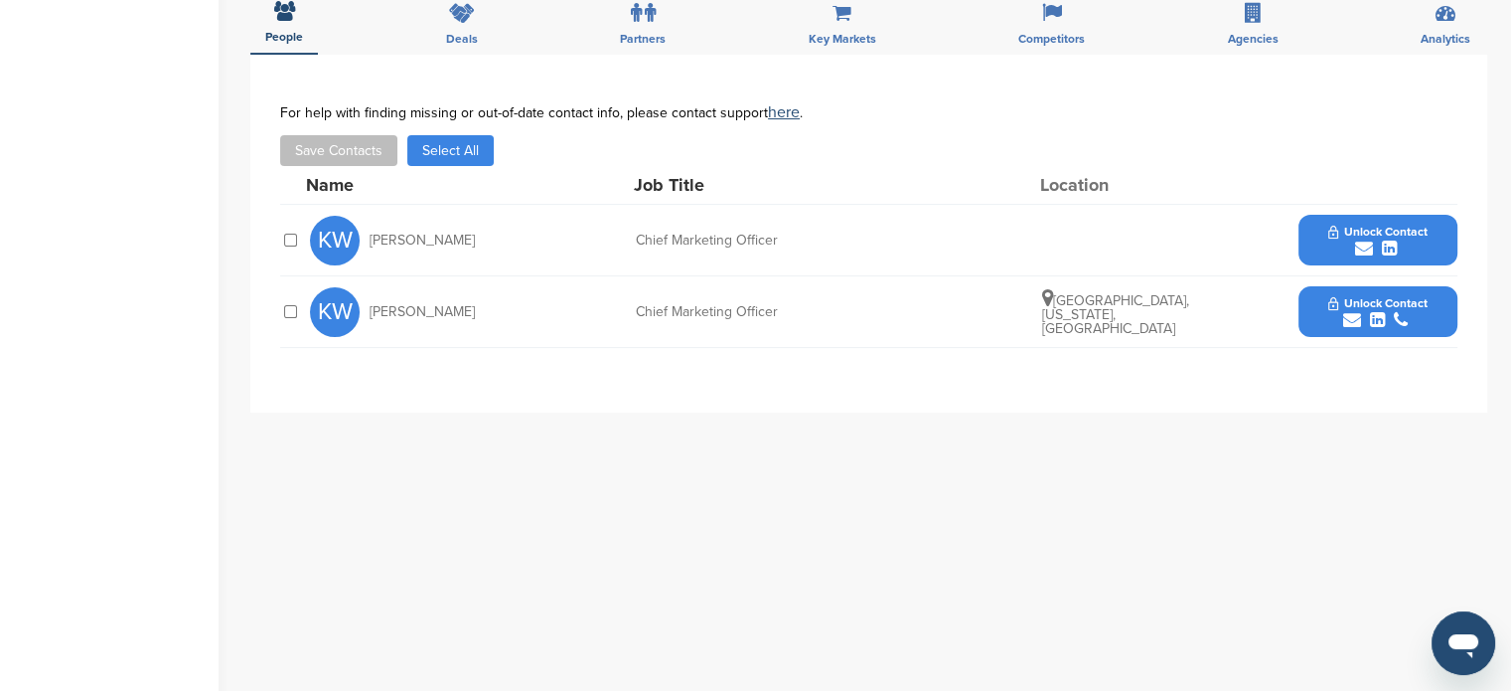
scroll to position [525, 0]
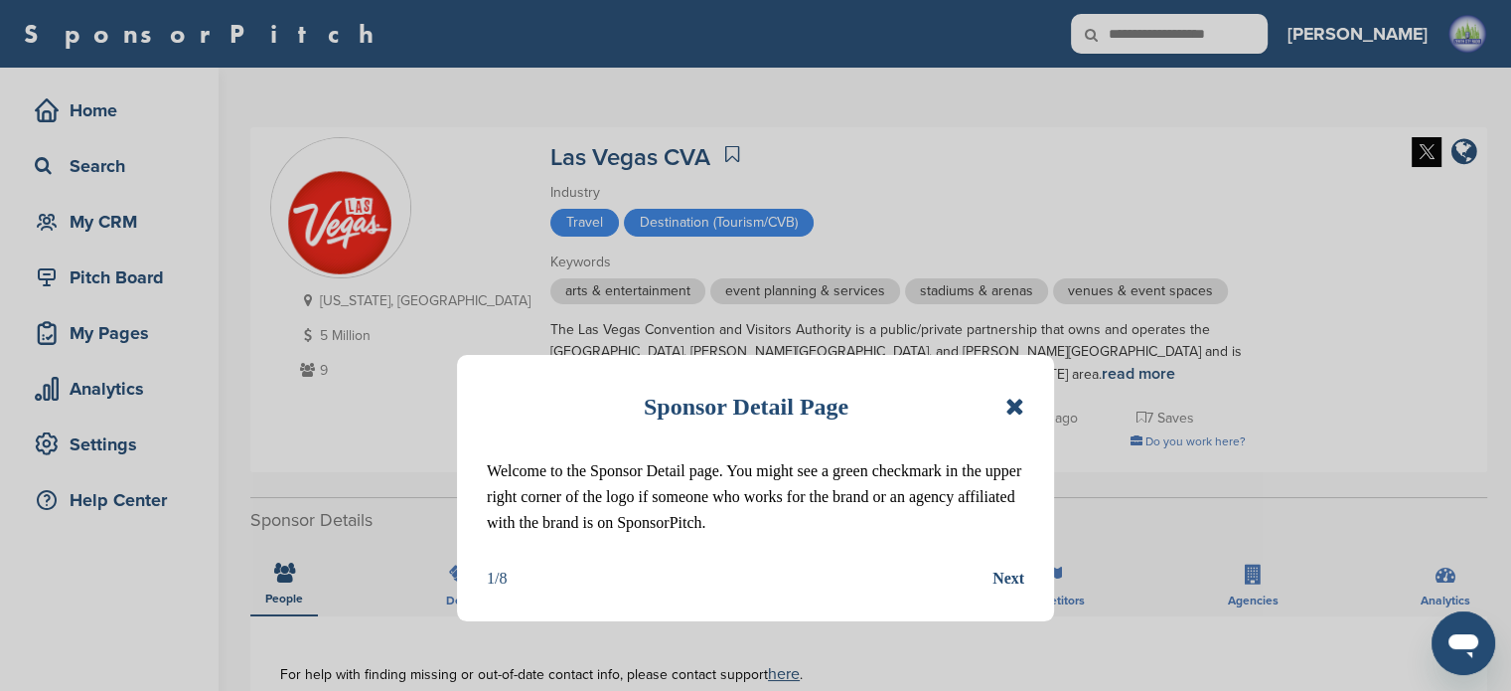
click at [1019, 396] on icon at bounding box center [1015, 406] width 19 height 24
